Goal: Transaction & Acquisition: Purchase product/service

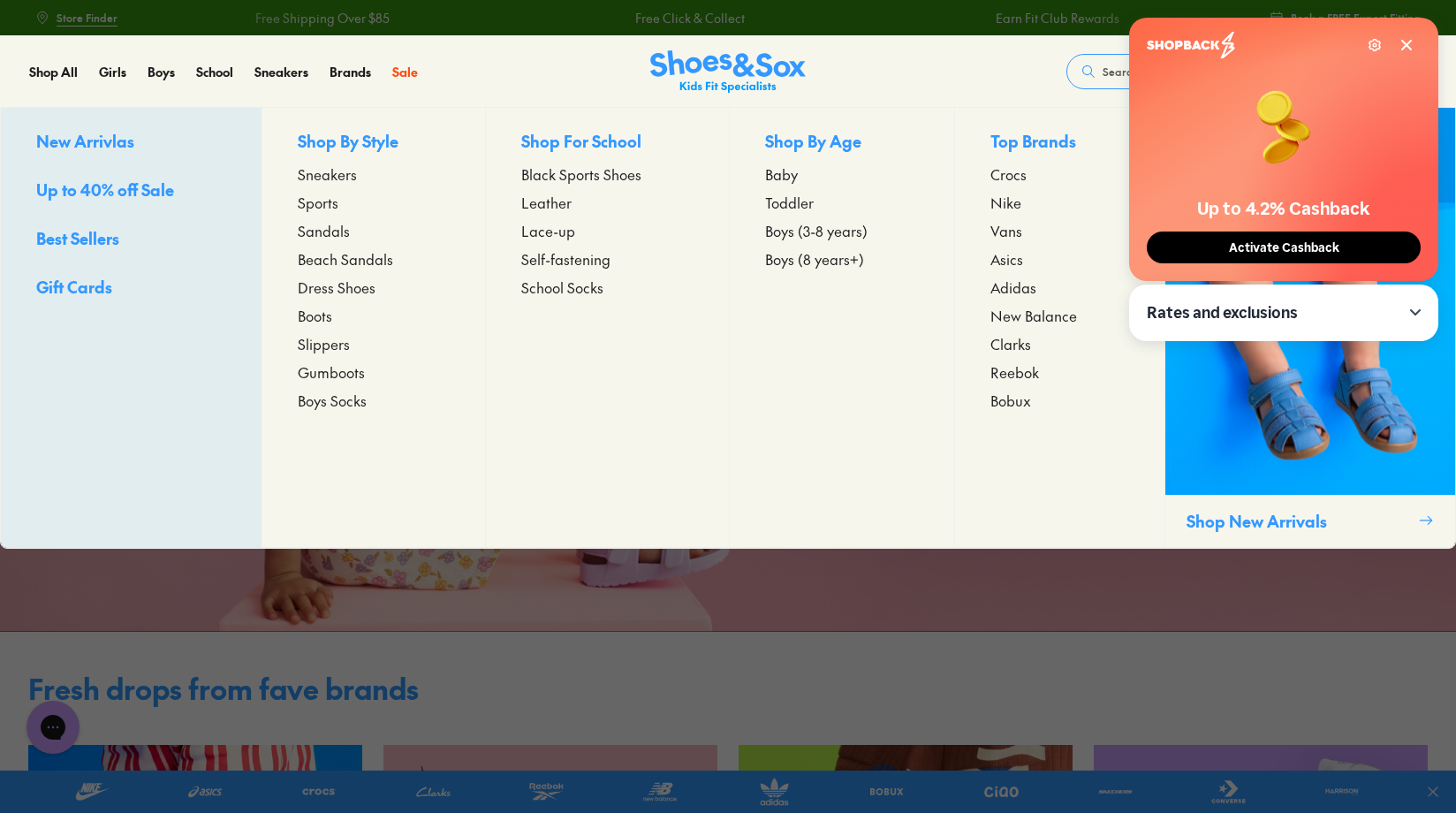
click at [335, 177] on span "Sneakers" at bounding box center [327, 174] width 59 height 22
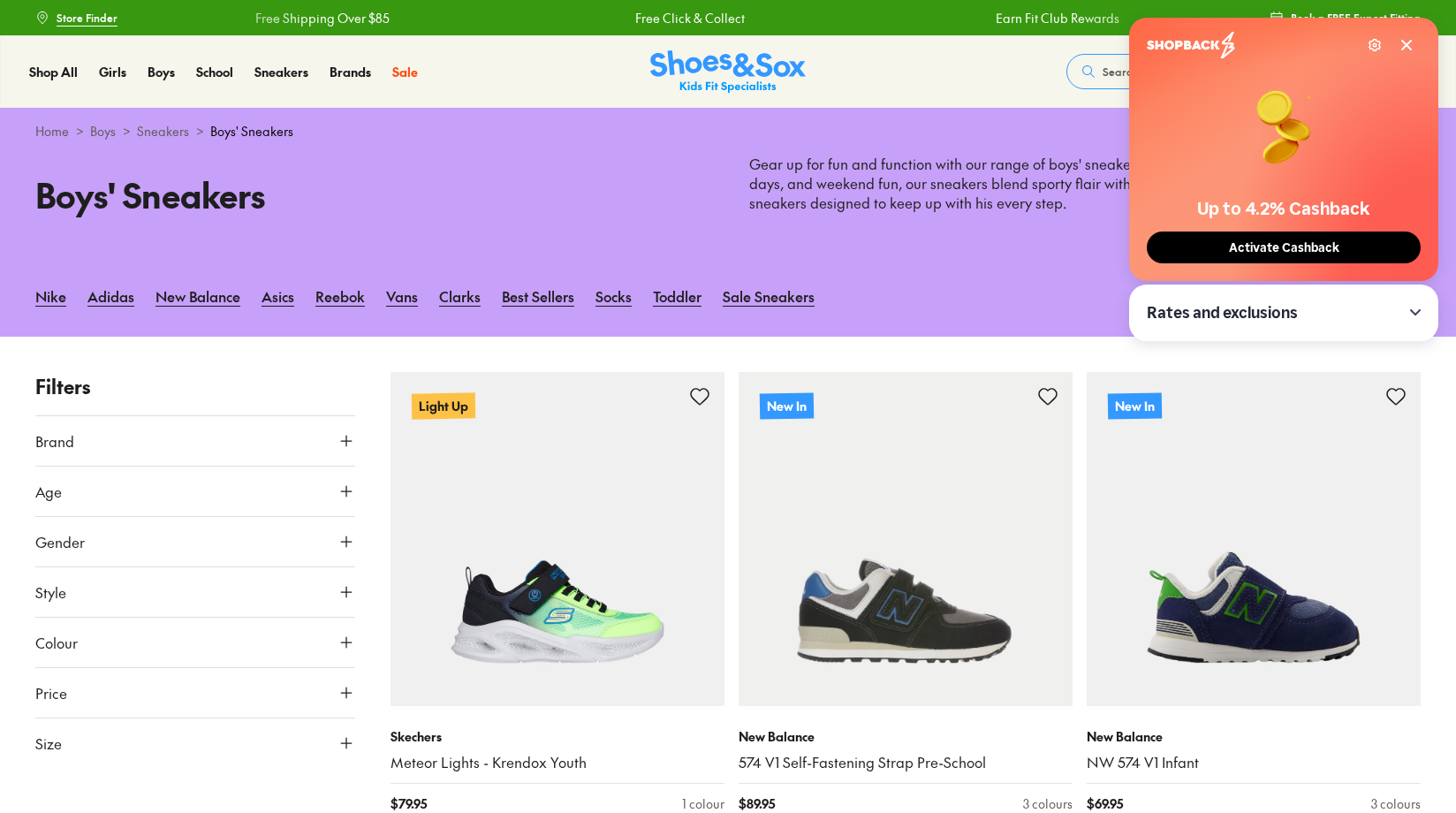
click at [344, 485] on icon at bounding box center [347, 491] width 18 height 18
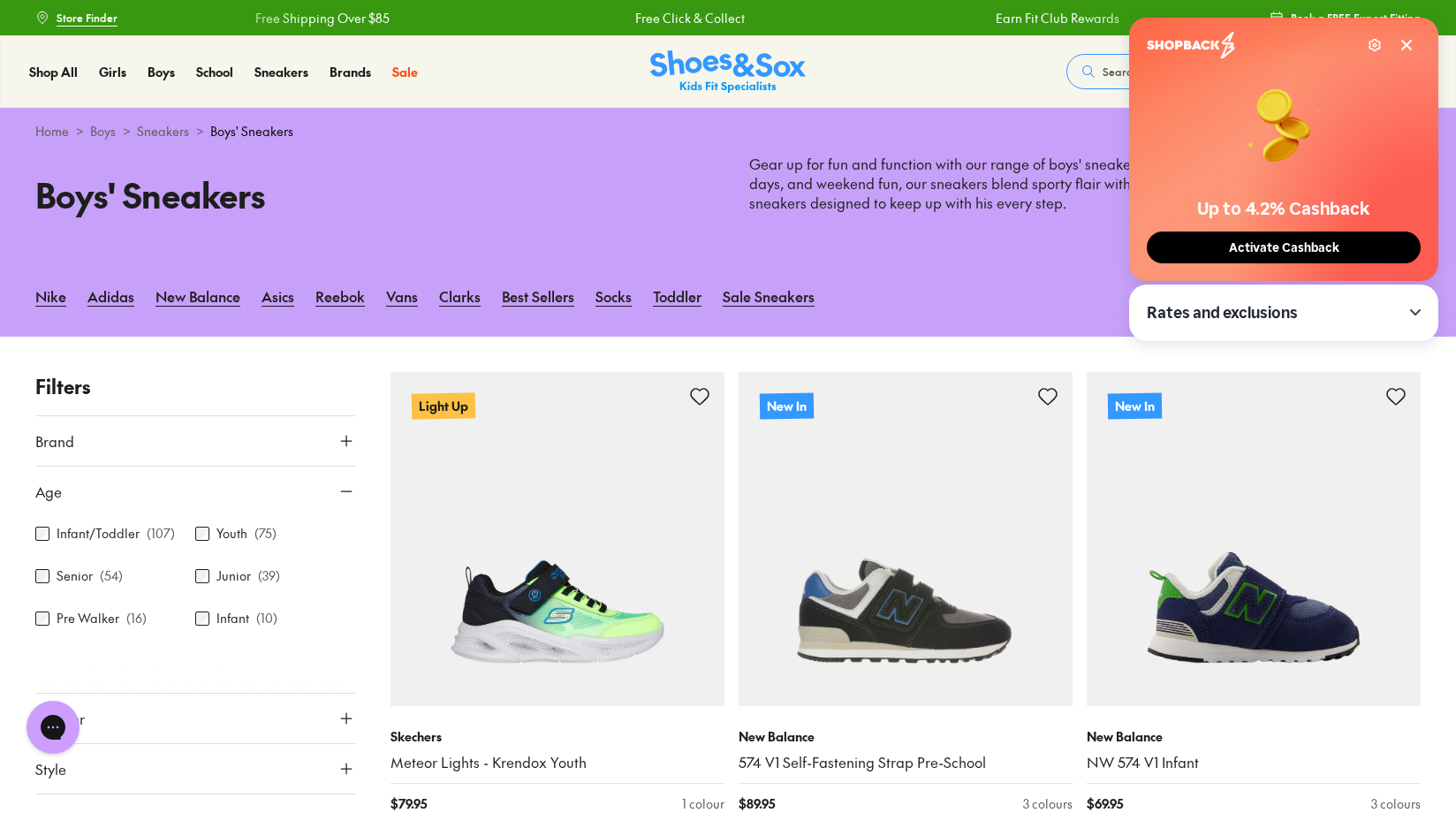
click at [51, 528] on div "Infant/Toddler ( 107 )" at bounding box center [115, 534] width 160 height 22
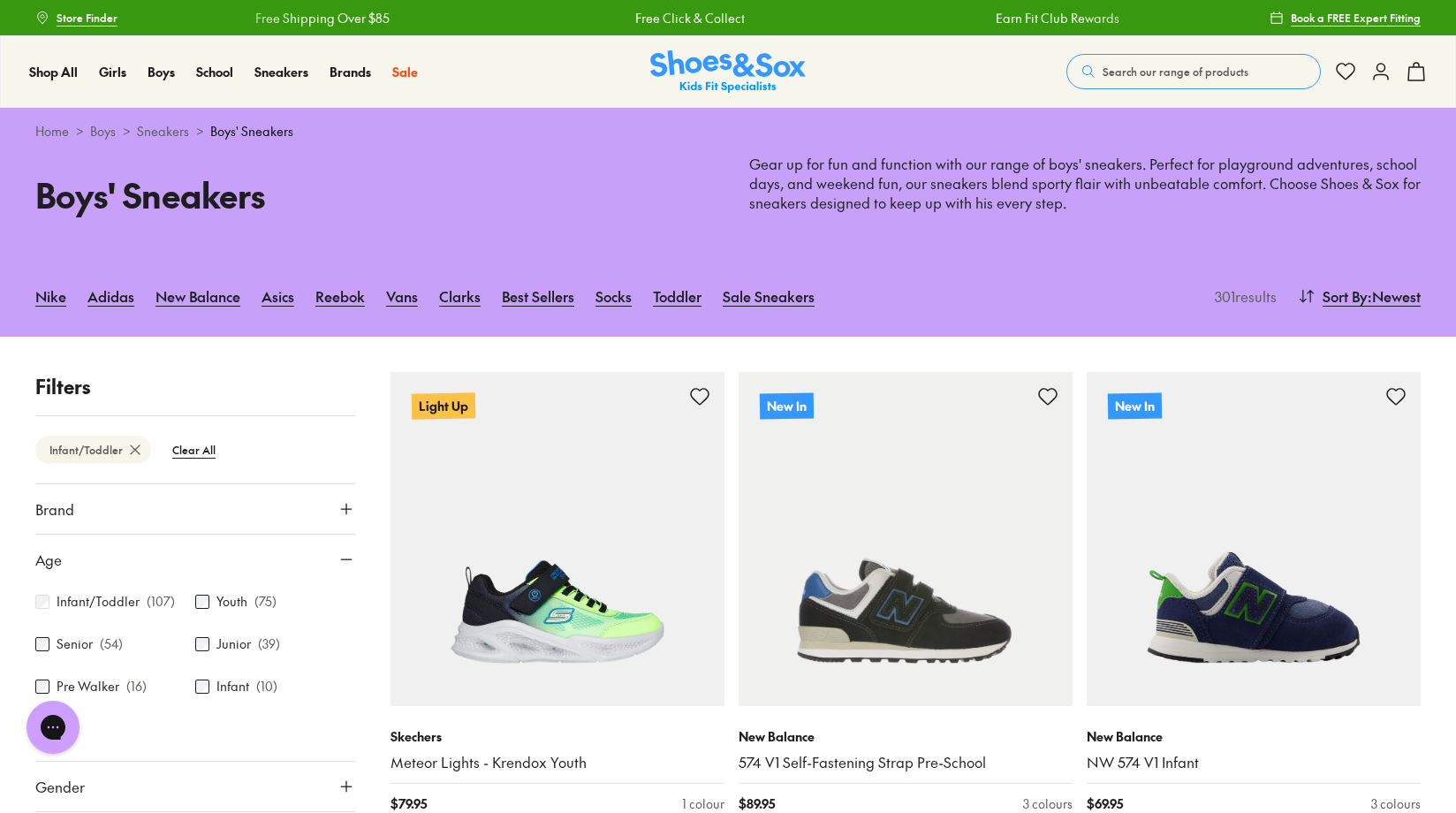
scroll to position [248, 0]
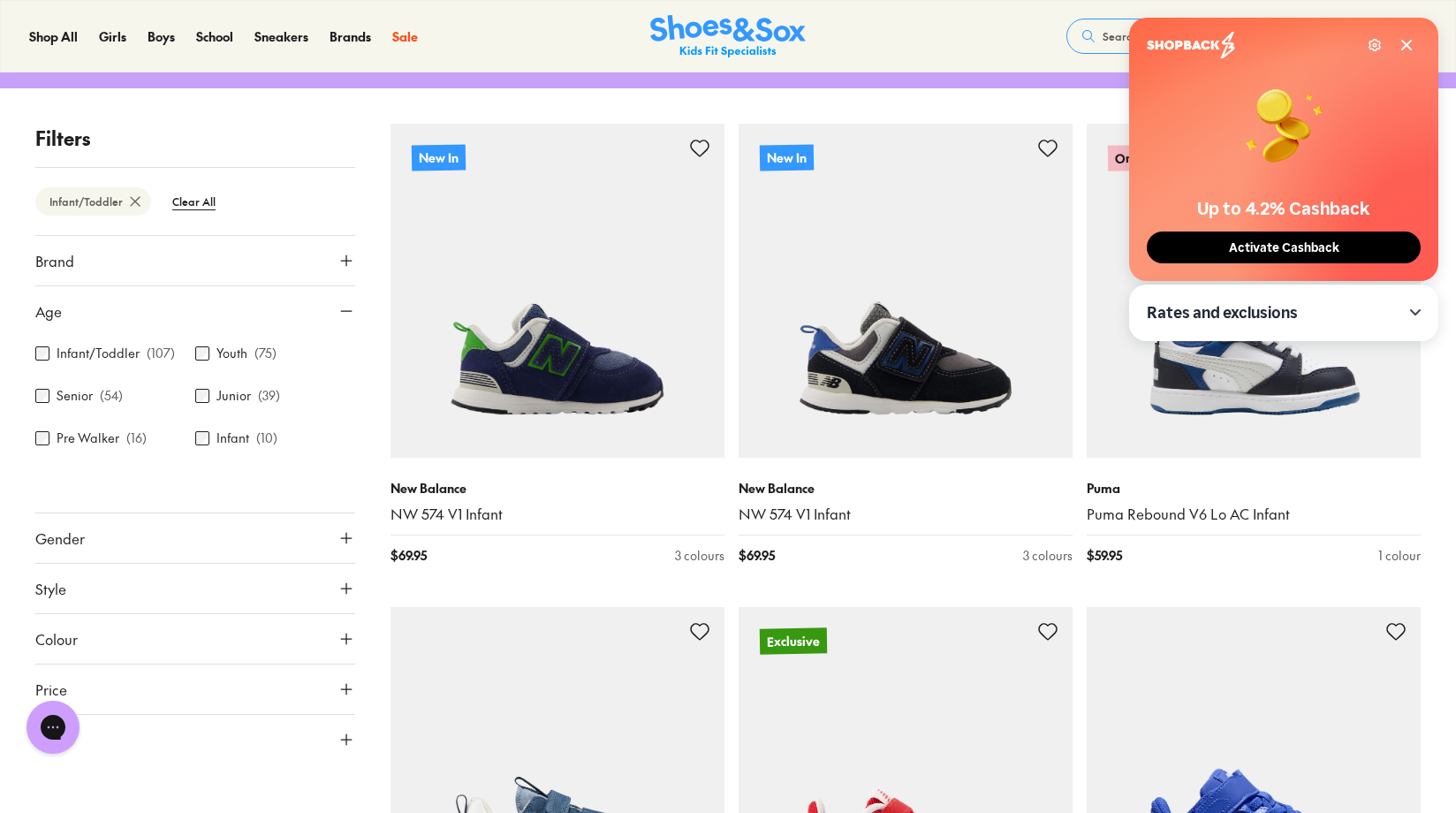
click at [1413, 50] on icon at bounding box center [1407, 45] width 14 height 14
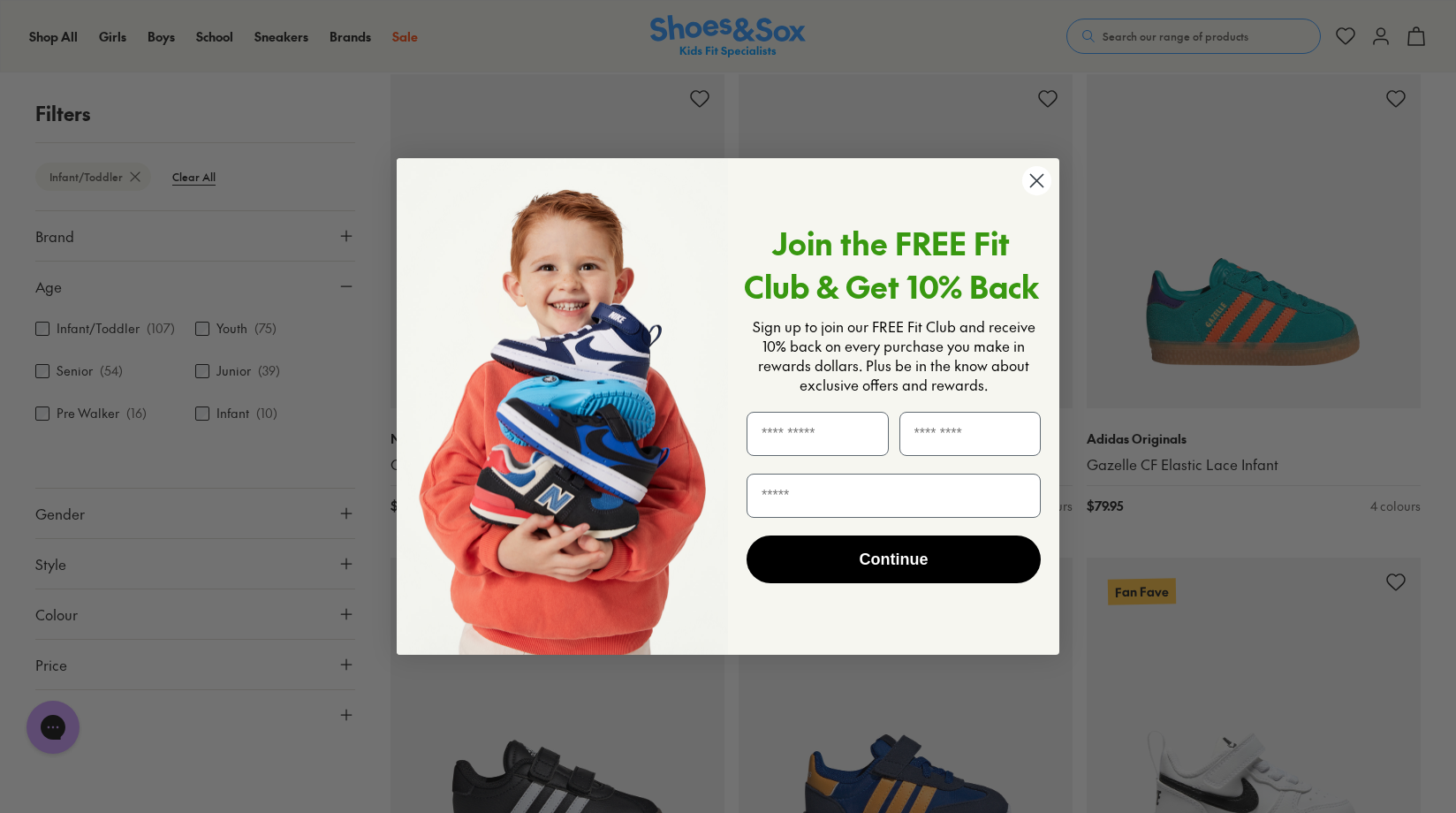
scroll to position [1279, 0]
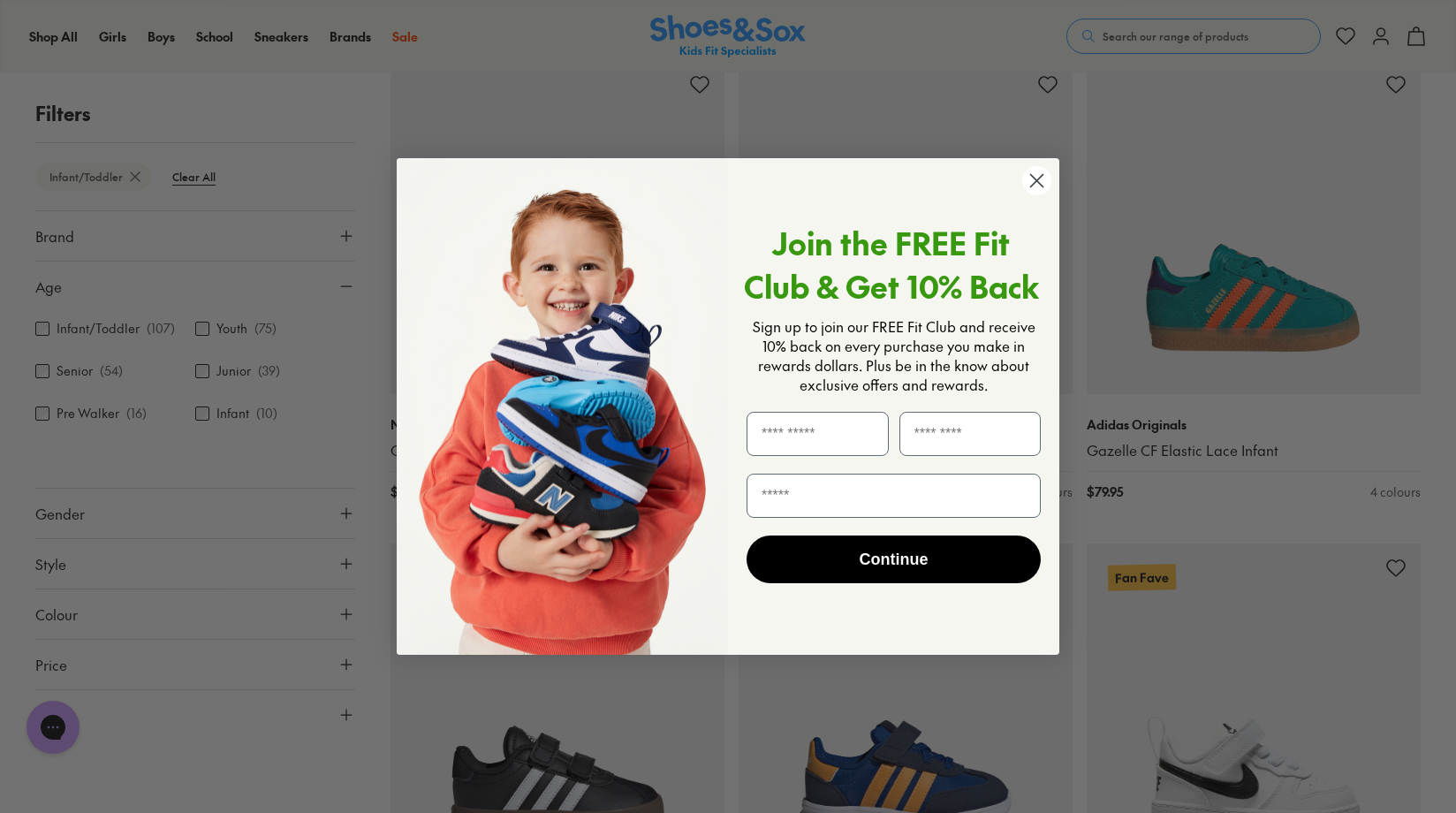
click at [1037, 182] on circle "Close dialog" at bounding box center [1037, 180] width 30 height 30
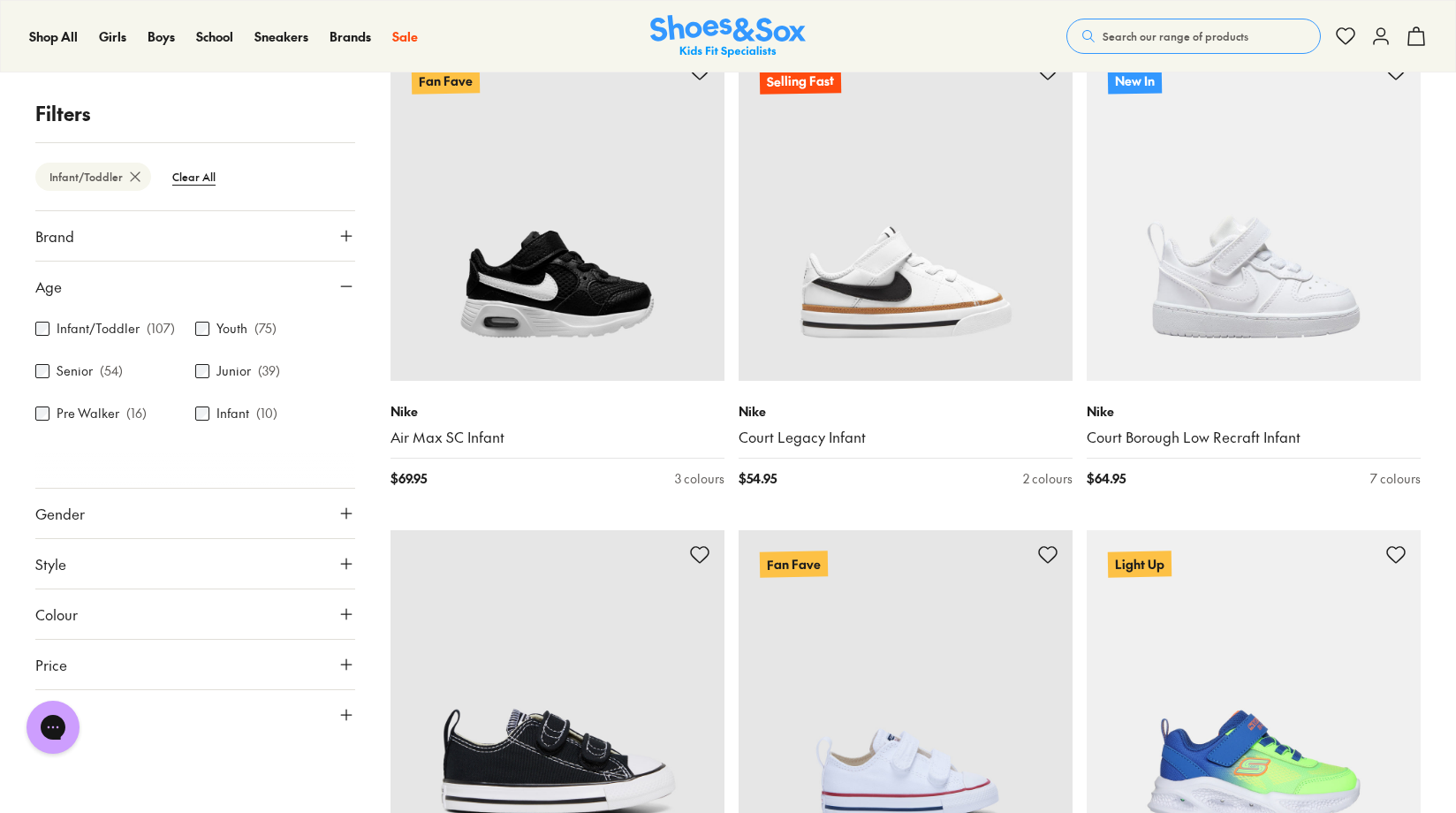
scroll to position [3230, 0]
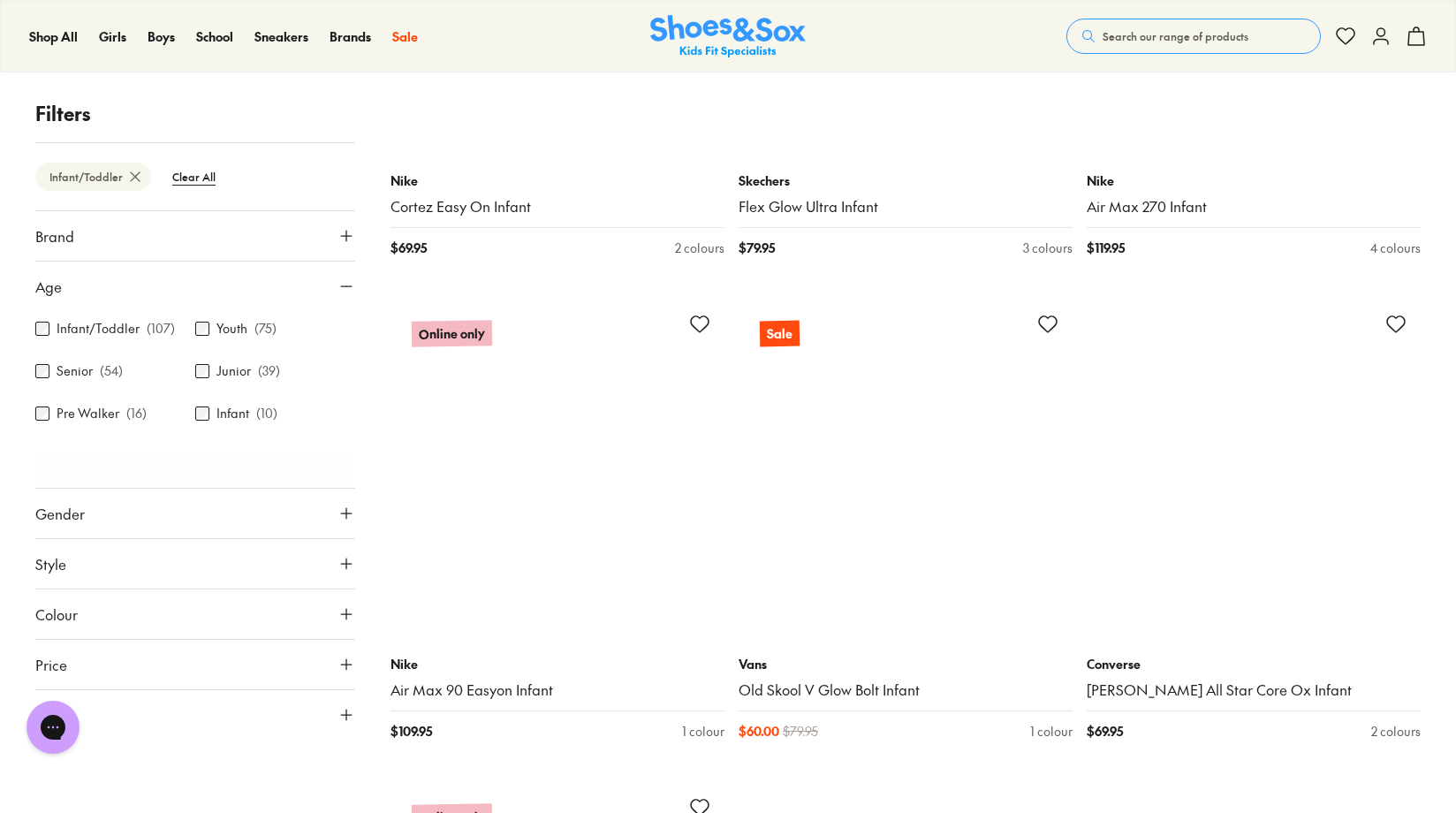
scroll to position [9747, 0]
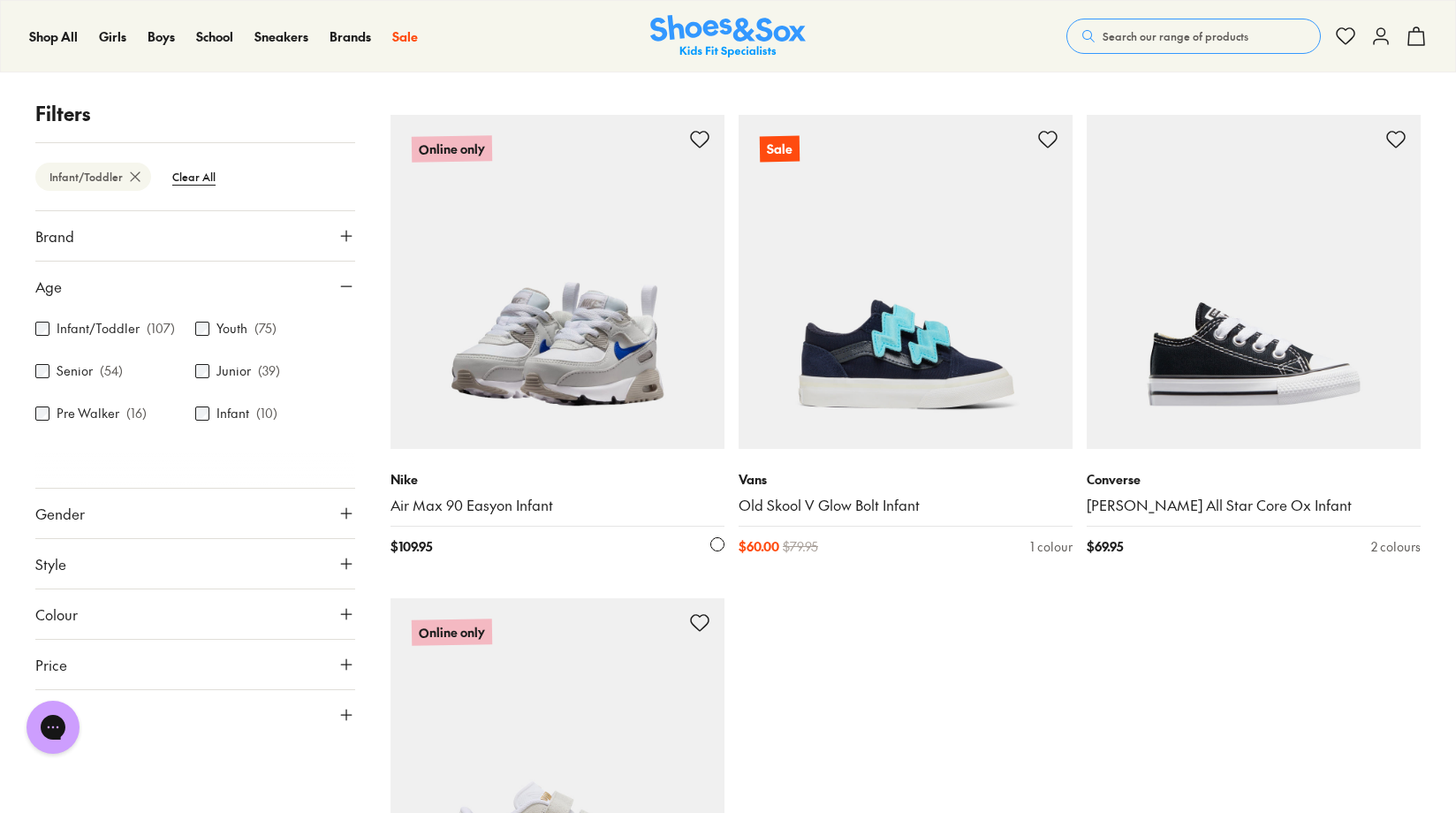
scroll to position [10042, 0]
